Goal: Task Accomplishment & Management: Manage account settings

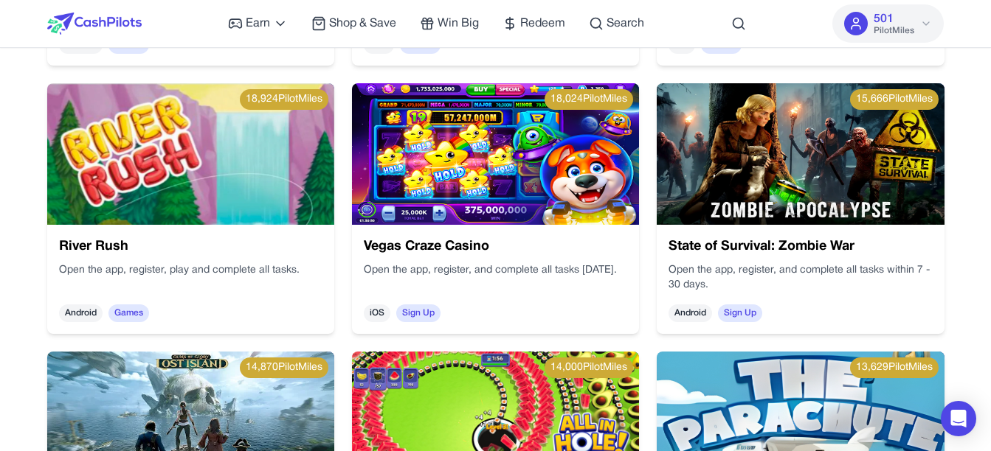
scroll to position [1657, 0]
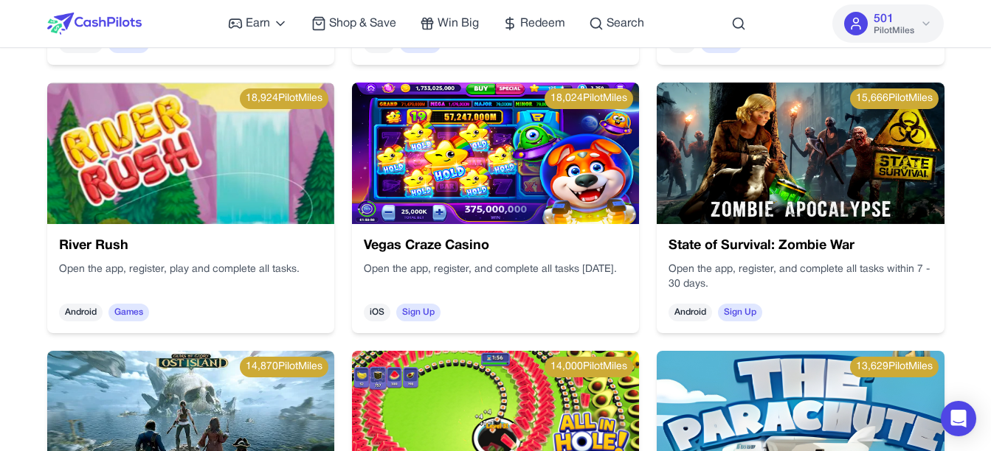
click at [496, 204] on img at bounding box center [495, 154] width 287 height 142
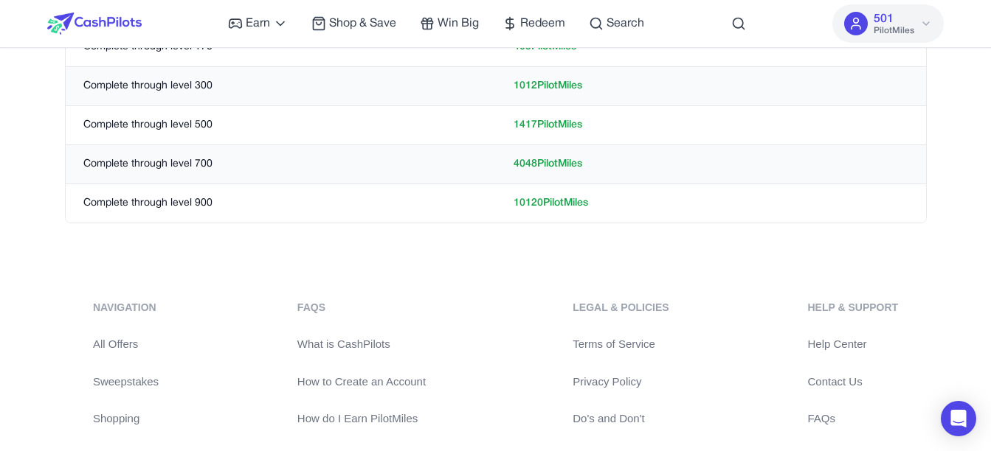
scroll to position [828, 0]
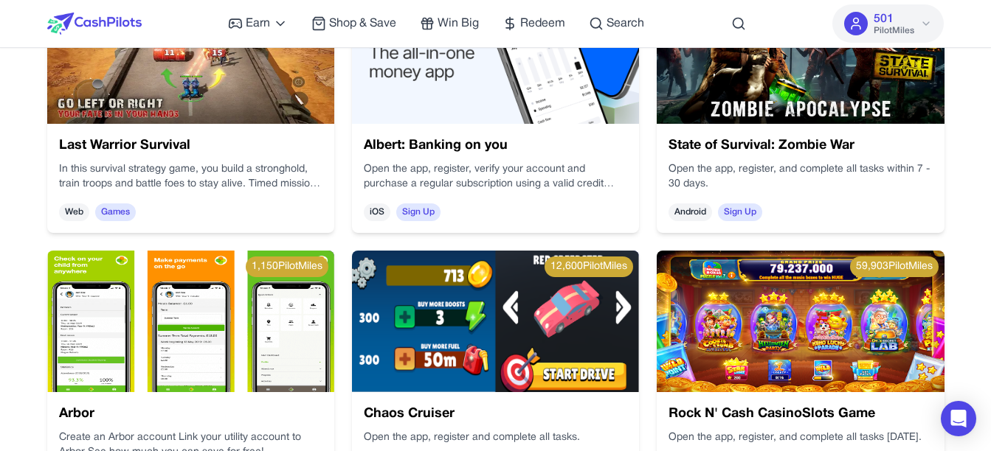
scroll to position [2564, 0]
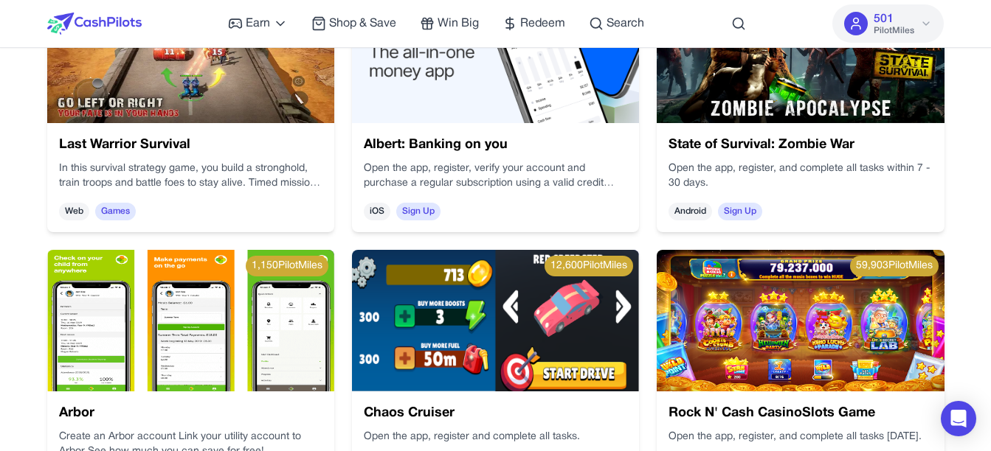
click at [196, 121] on img at bounding box center [190, 53] width 287 height 142
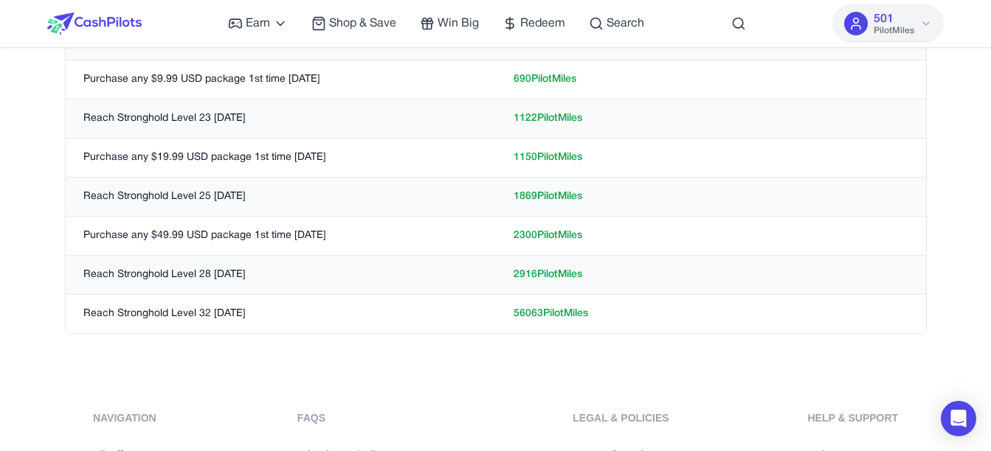
scroll to position [572, 0]
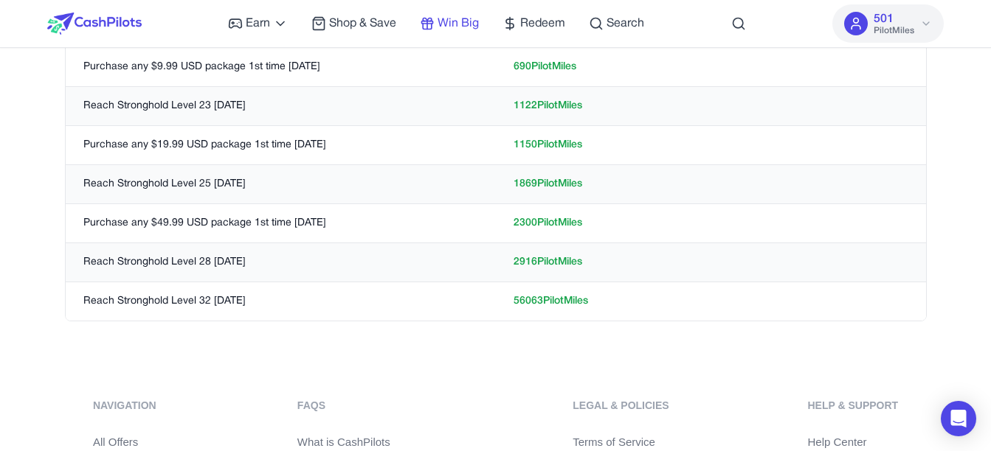
click at [454, 24] on span "Win Big" at bounding box center [457, 24] width 41 height 18
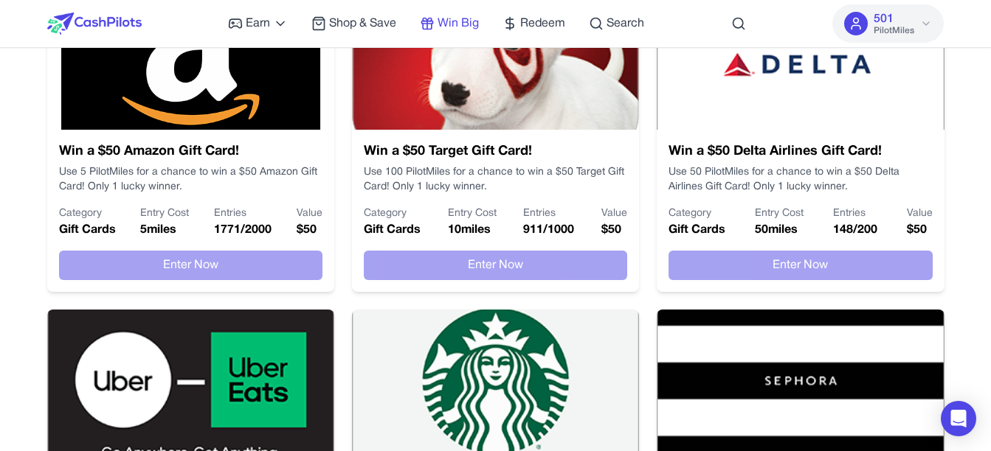
scroll to position [490, 0]
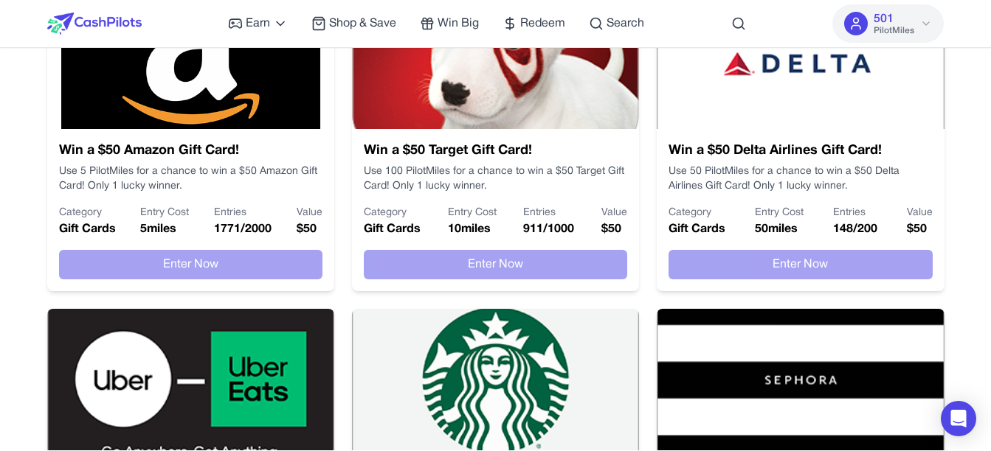
click at [287, 162] on h3 "Win a $50 Amazon Gift Card!" at bounding box center [190, 151] width 263 height 21
click at [236, 194] on p "Use 5 PilotMiles for a chance to win a $50 Amazon Gift Card! Only 1 lucky winne…" at bounding box center [190, 179] width 263 height 30
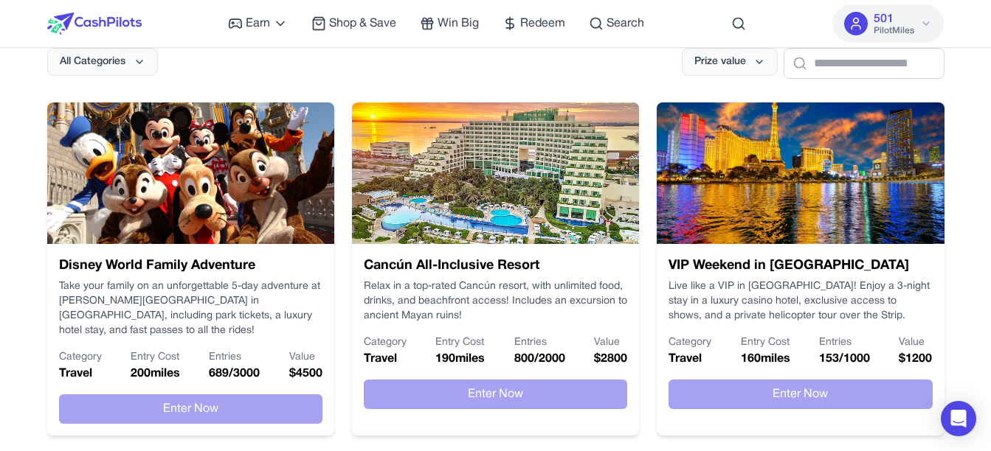
scroll to position [0, 0]
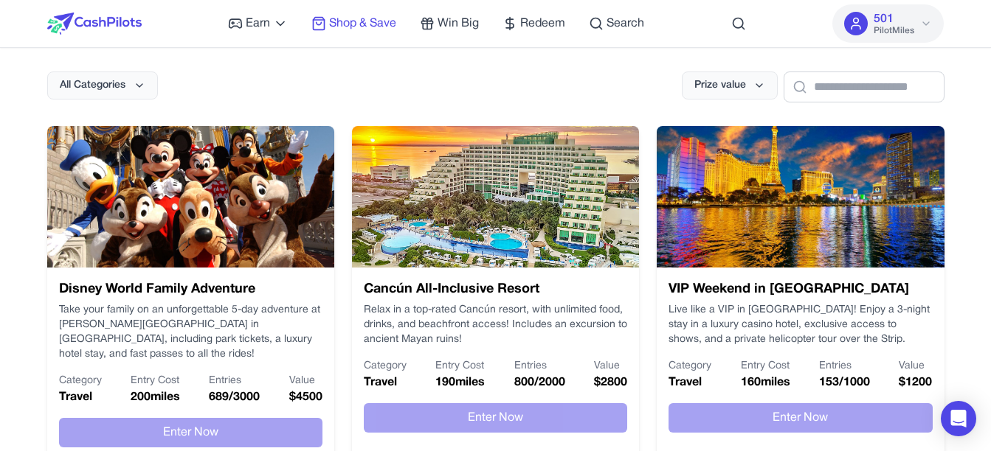
click at [334, 22] on span "Shop & Save" at bounding box center [362, 24] width 67 height 18
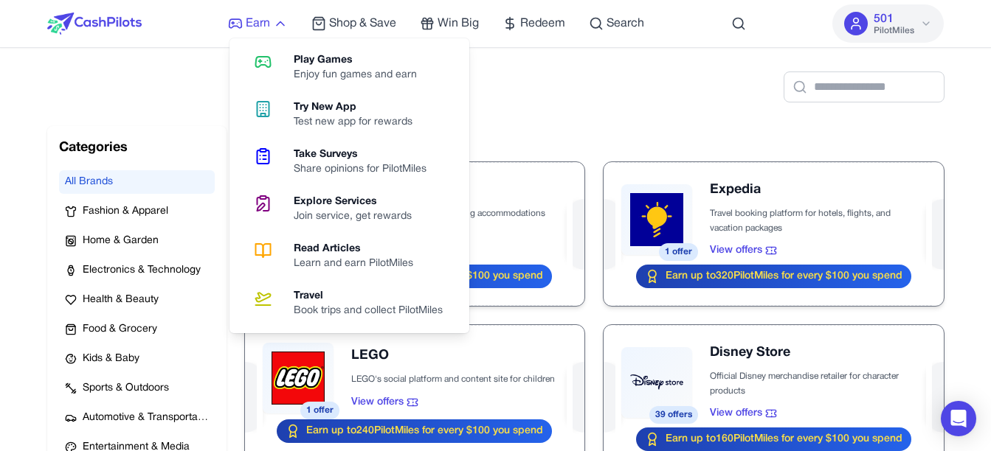
drag, startPoint x: 334, startPoint y: 22, endPoint x: 252, endPoint y: 30, distance: 82.2
click at [252, 30] on link "Earn" at bounding box center [258, 24] width 60 height 18
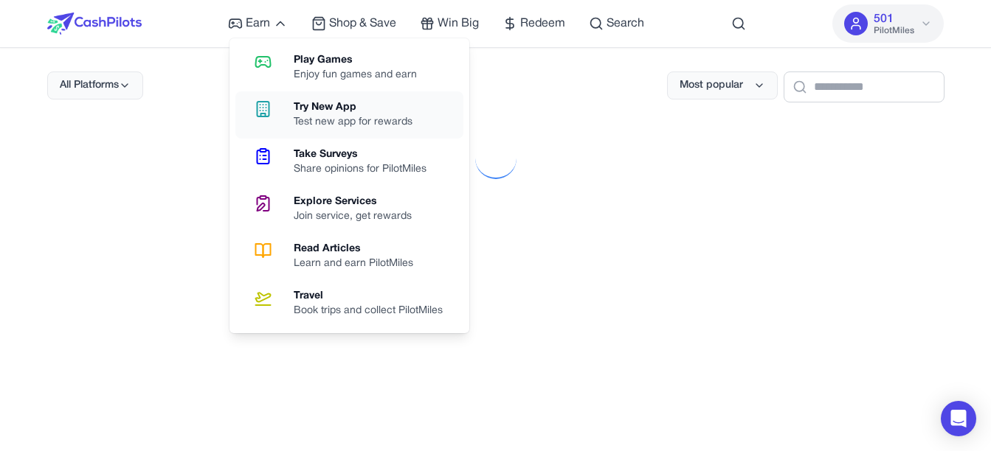
click at [259, 125] on link "Try New App Test new app for rewards" at bounding box center [349, 114] width 228 height 47
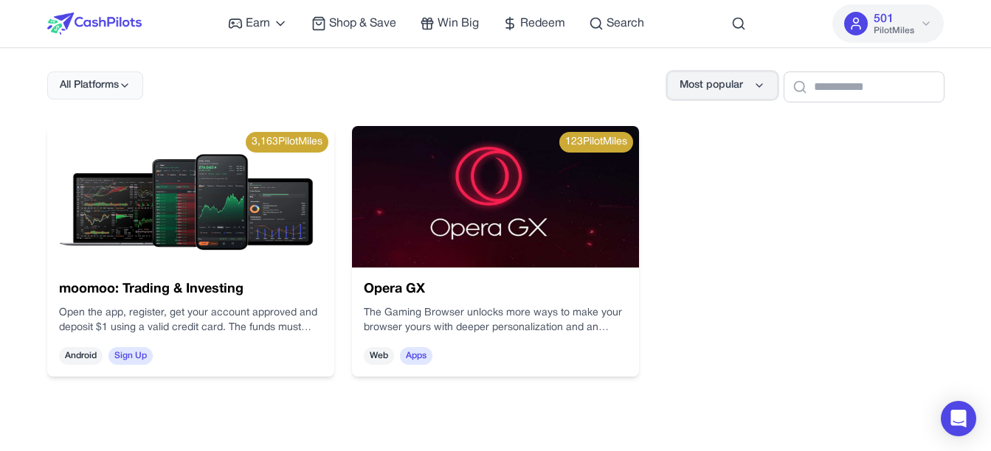
click at [679, 86] on span "Most popular" at bounding box center [710, 85] width 63 height 15
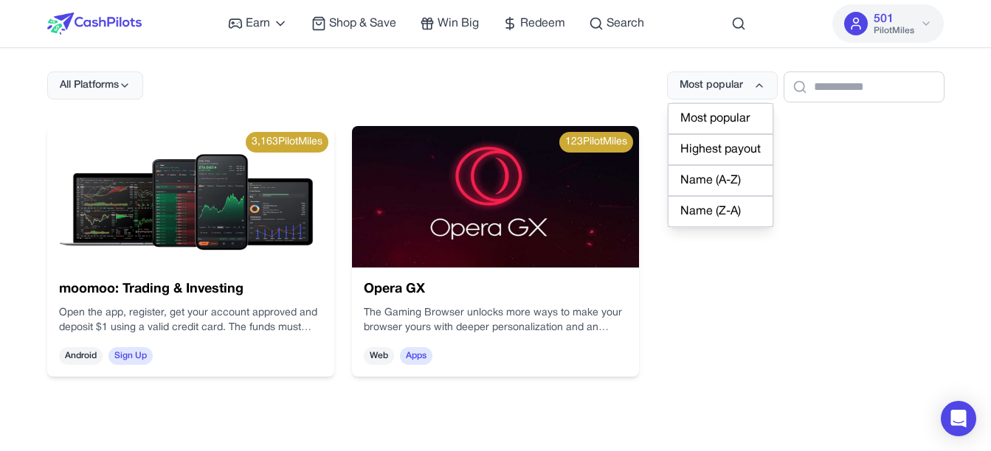
click at [667, 158] on div "Highest payout" at bounding box center [719, 149] width 105 height 31
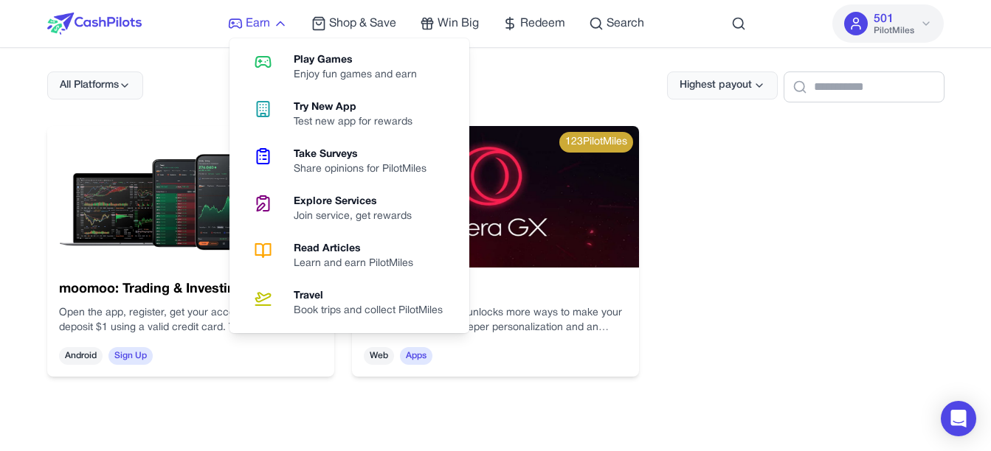
click at [246, 27] on span "Earn" at bounding box center [258, 24] width 24 height 18
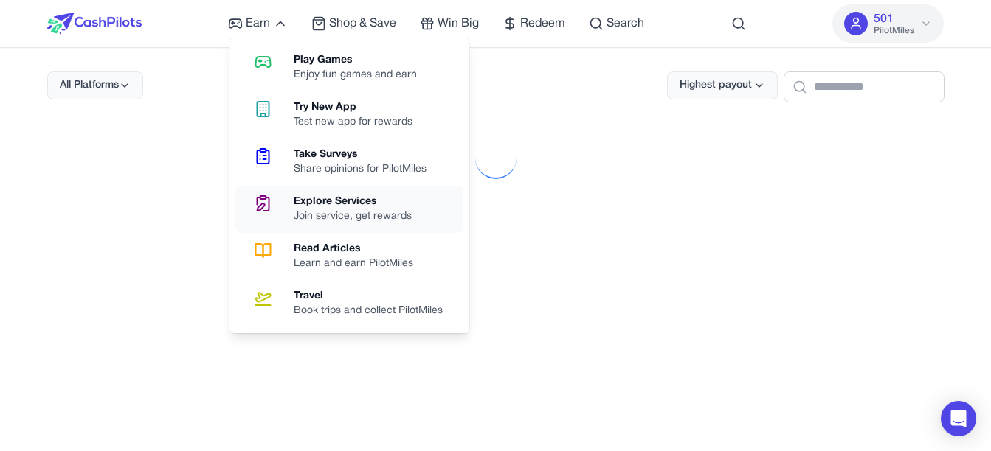
click at [384, 224] on div "Join service, get rewards" at bounding box center [359, 216] width 130 height 15
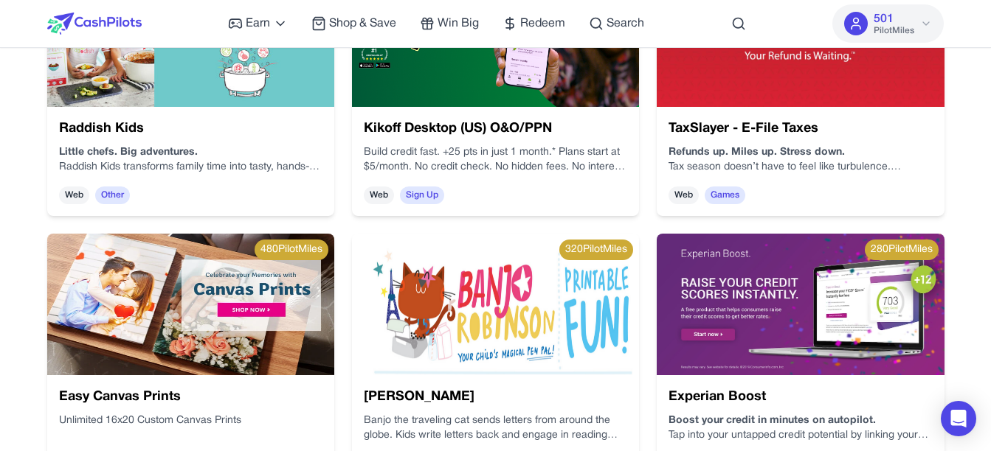
scroll to position [158, 0]
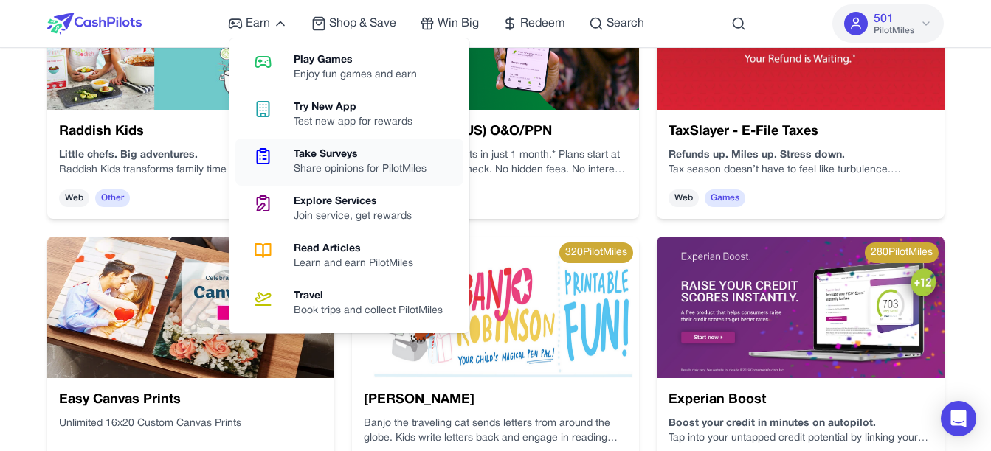
click at [294, 162] on div "Take Surveys" at bounding box center [366, 155] width 145 height 15
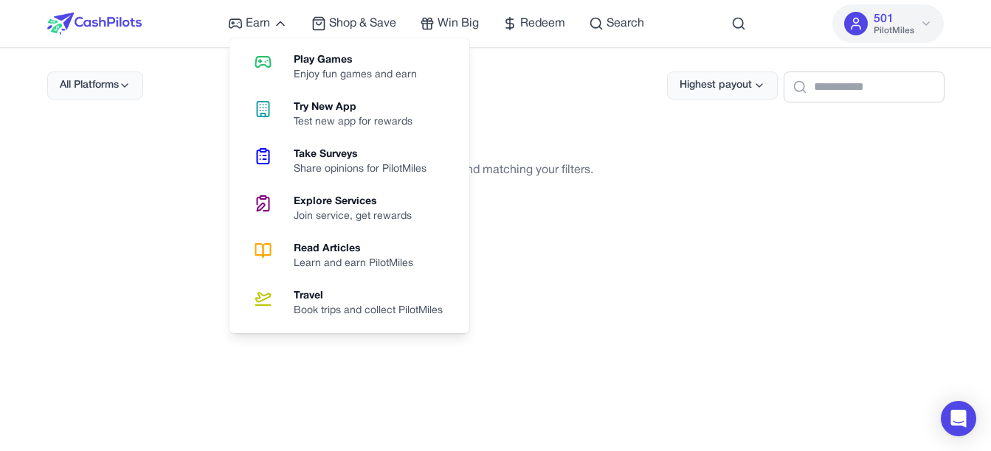
click at [229, 38] on div "Play Games Enjoy fun games and earn Try New App Test new app for rewards Take S…" at bounding box center [349, 185] width 240 height 295
click at [294, 63] on div "Play Games" at bounding box center [361, 60] width 135 height 15
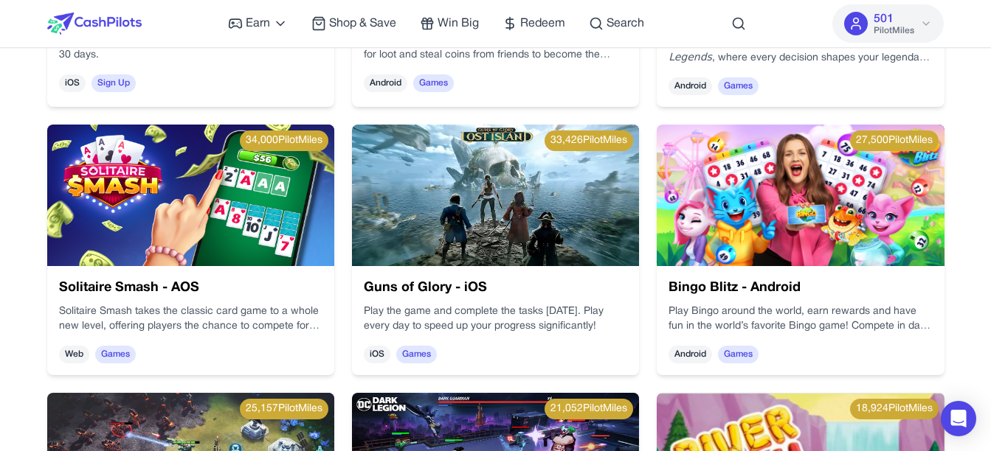
scroll to position [811, 0]
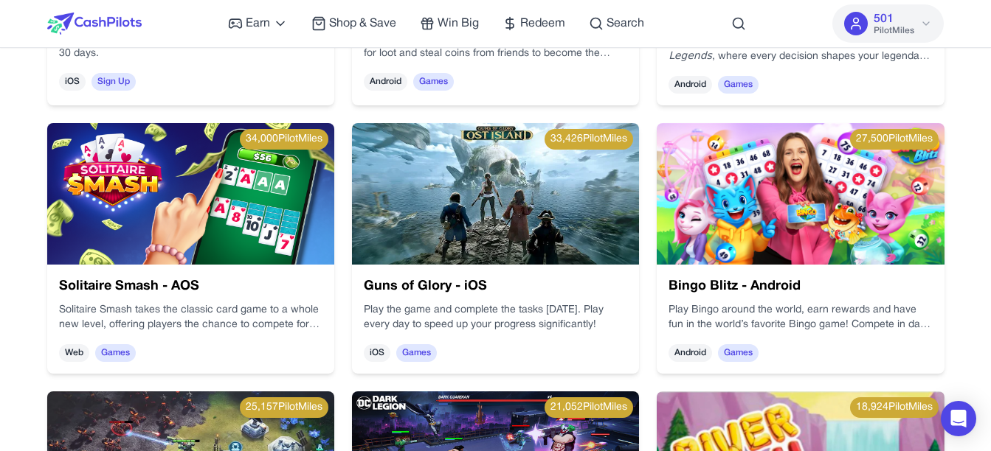
click at [316, 190] on img at bounding box center [190, 194] width 287 height 142
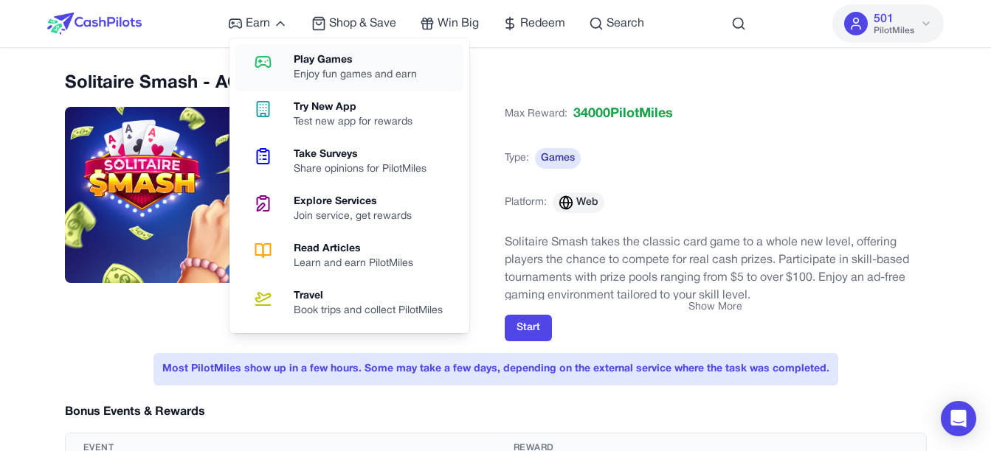
click at [260, 53] on link "Play Games Enjoy fun games and earn" at bounding box center [349, 67] width 228 height 47
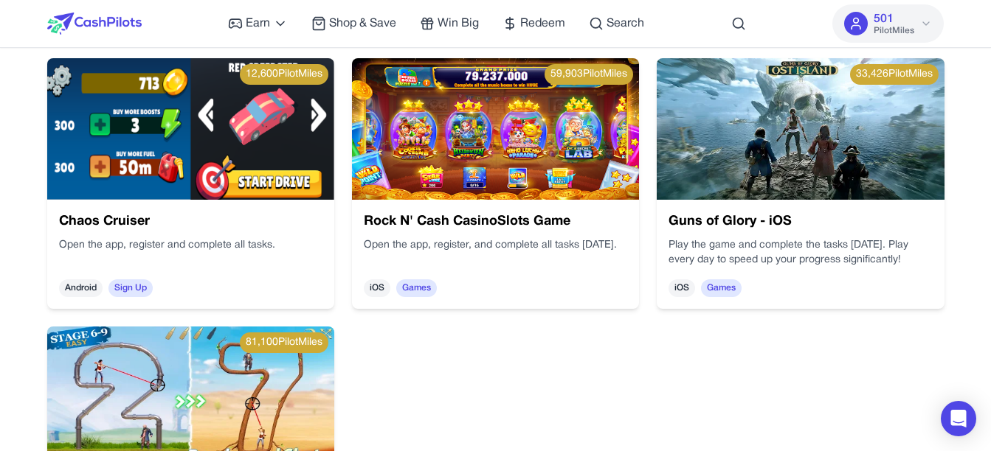
scroll to position [1623, 0]
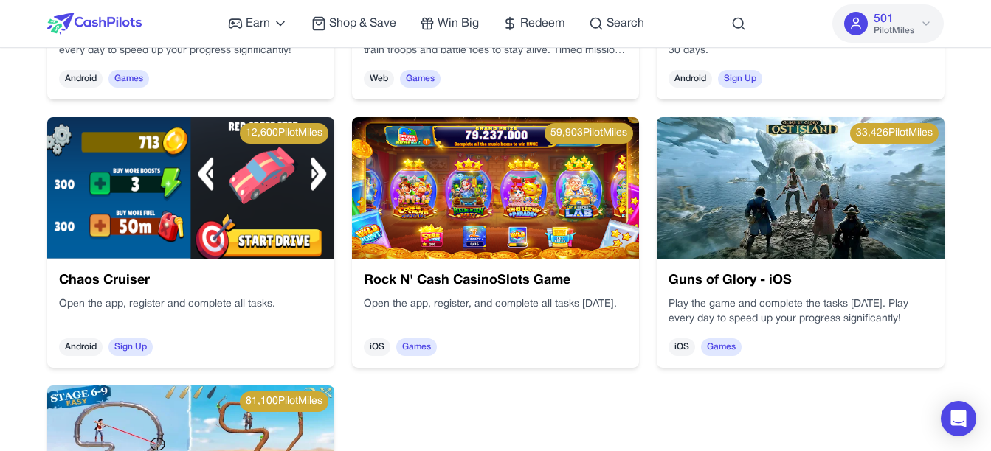
click at [929, 32] on button "501 PilotMiles" at bounding box center [887, 23] width 111 height 38
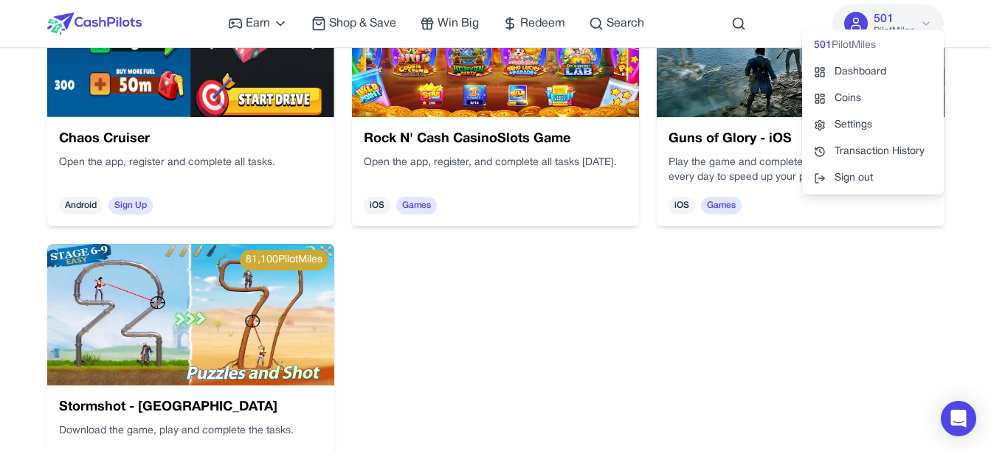
scroll to position [1770, 0]
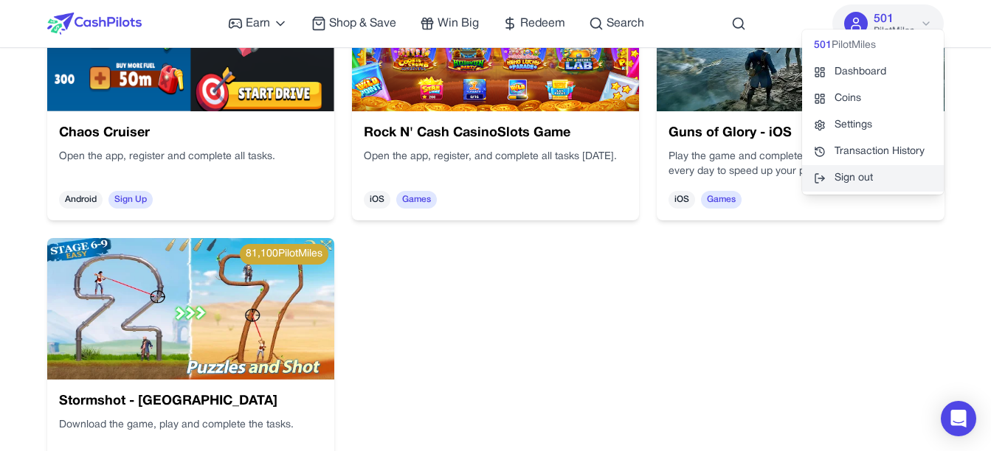
click at [922, 183] on button "Sign out" at bounding box center [873, 178] width 142 height 27
